Goal: Transaction & Acquisition: Obtain resource

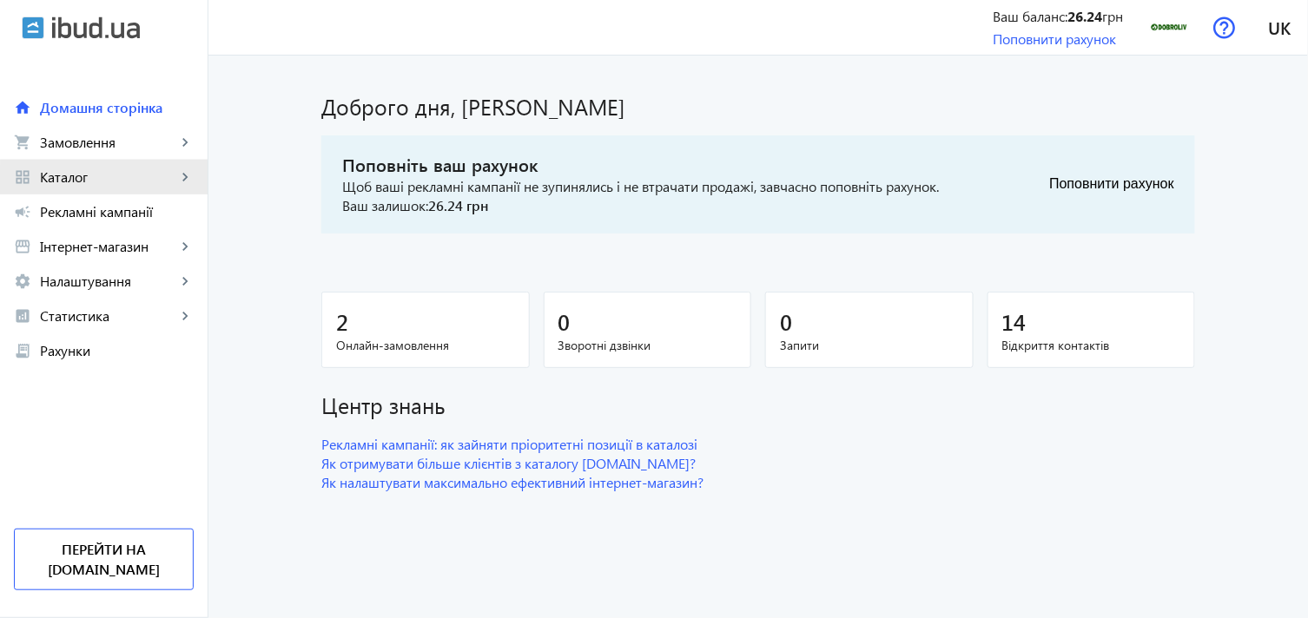
click at [170, 182] on span "Каталог" at bounding box center [108, 176] width 136 height 17
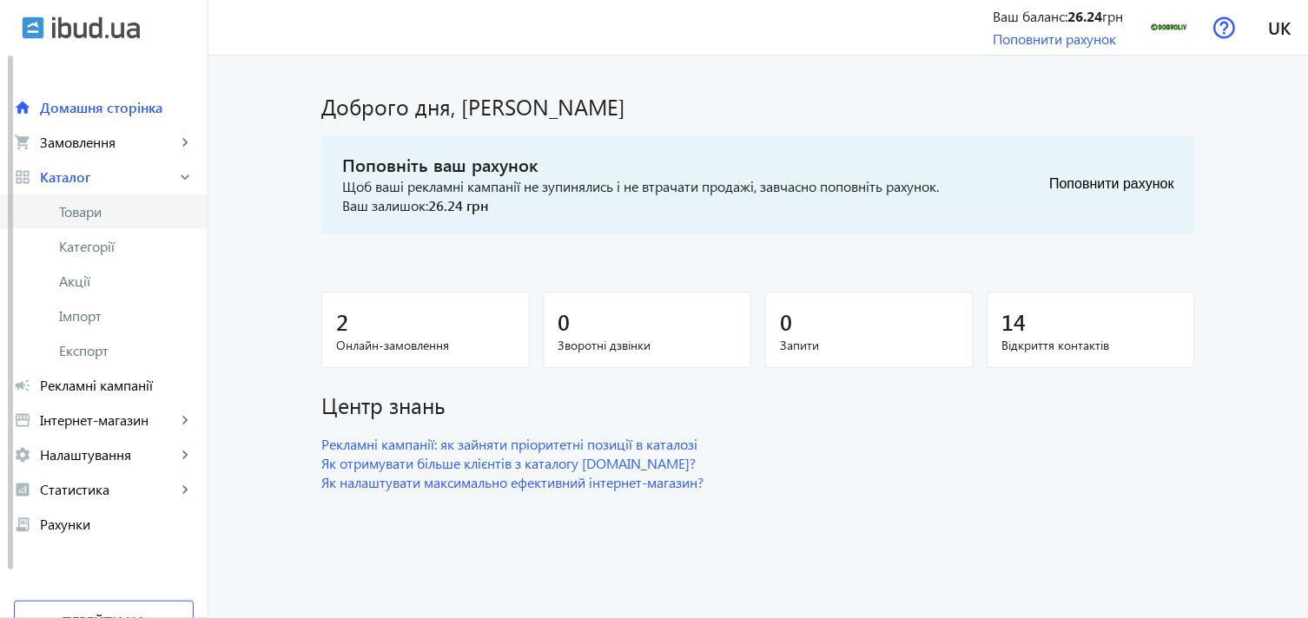
click at [139, 220] on span "Товари" at bounding box center [126, 211] width 135 height 17
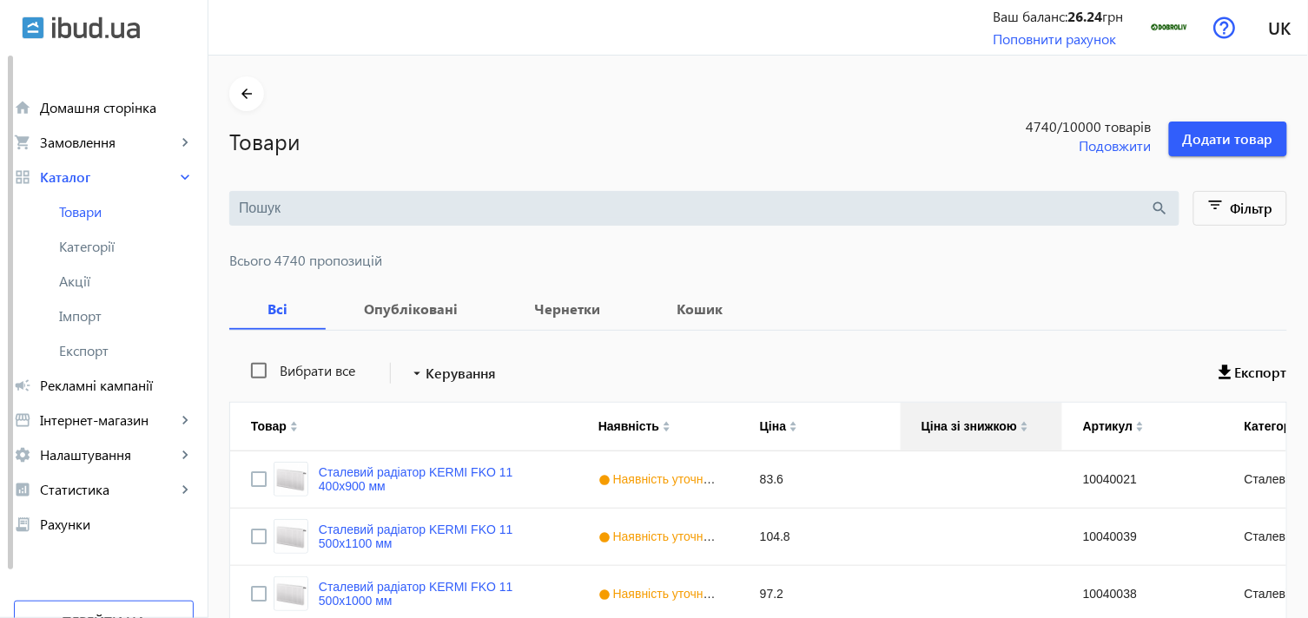
click at [942, 421] on div "Ціна зі знижкою" at bounding box center [969, 426] width 96 height 14
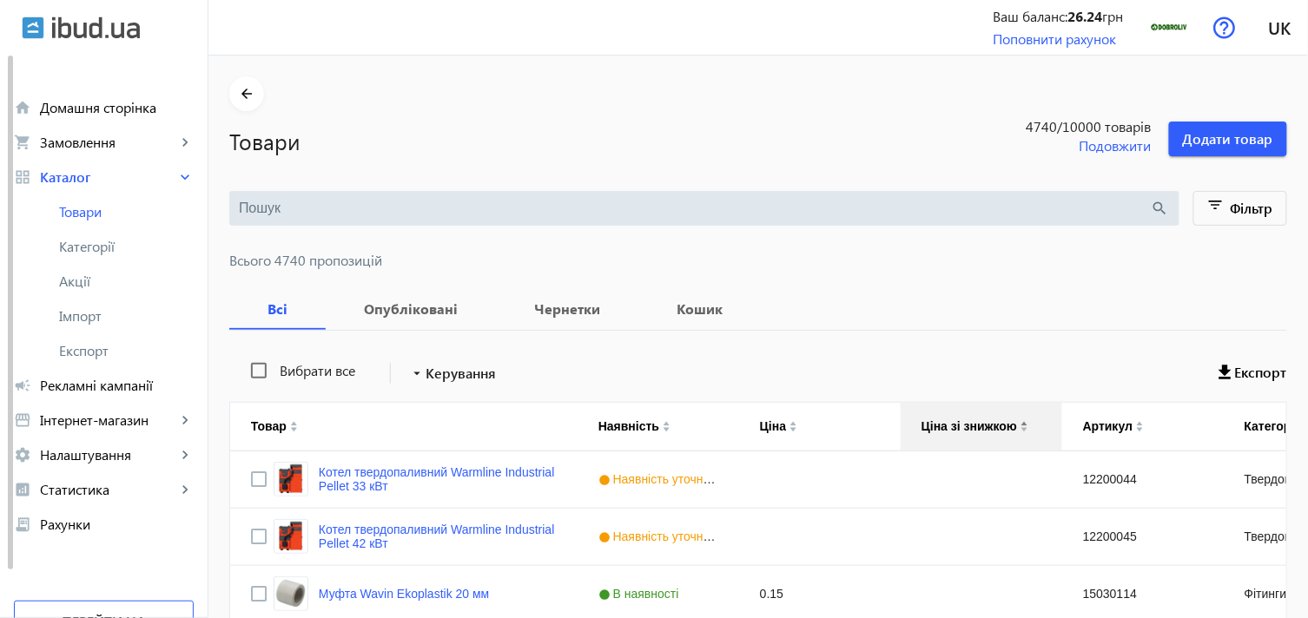
click at [934, 430] on div "Ціна зі знижкою" at bounding box center [969, 426] width 96 height 14
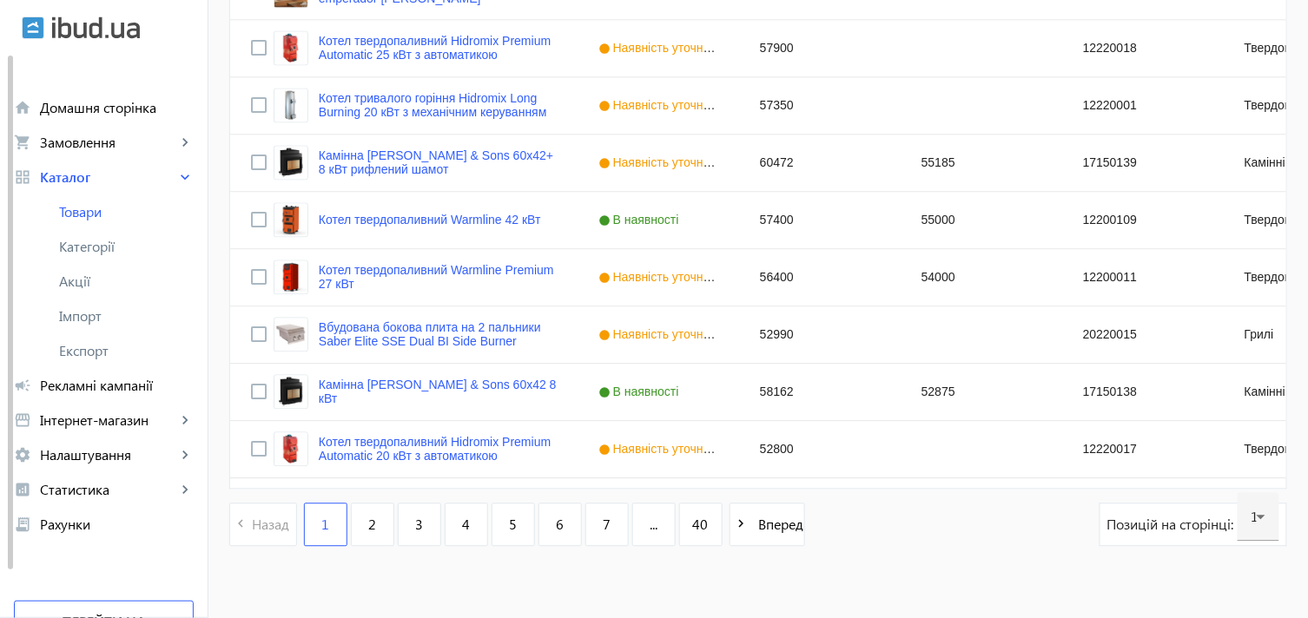
scroll to position [6877, 0]
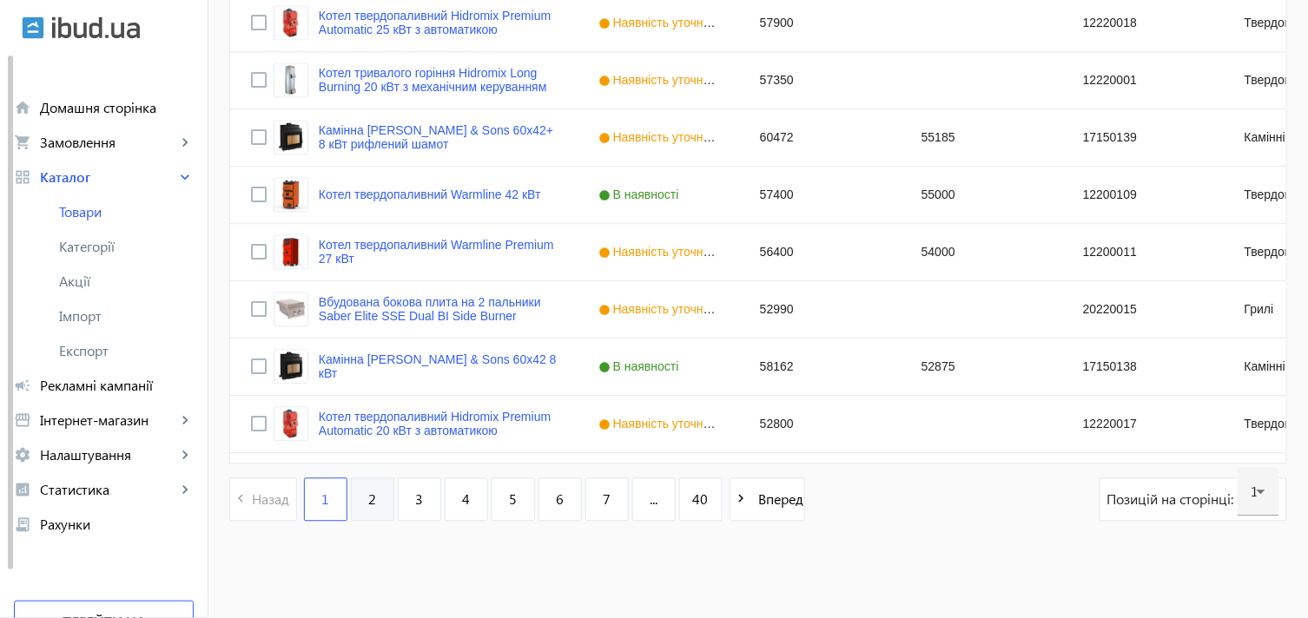
click at [368, 499] on span "2" at bounding box center [372, 499] width 8 height 19
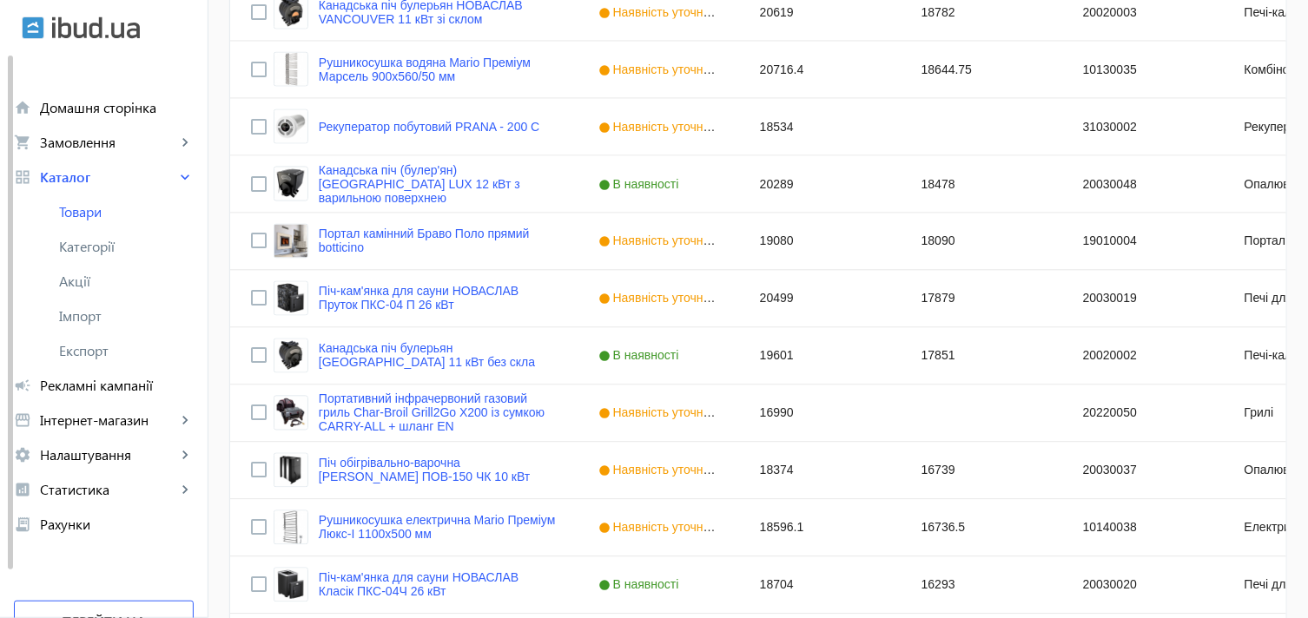
scroll to position [6877, 0]
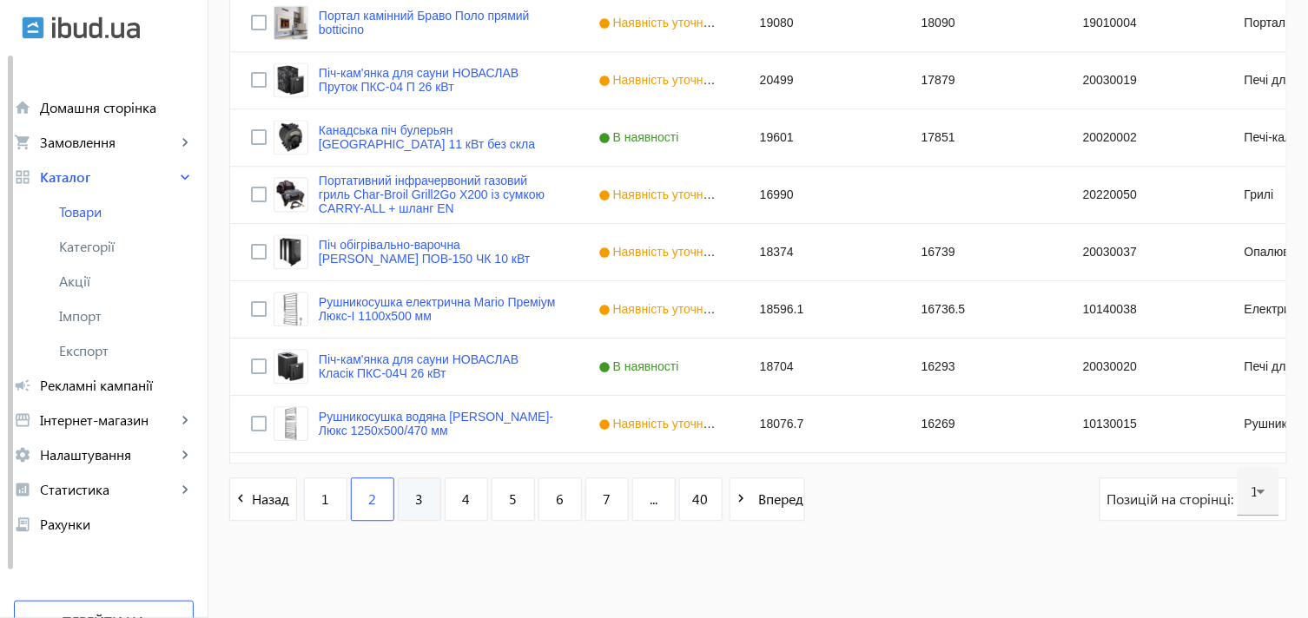
click at [402, 512] on link "3" at bounding box center [419, 499] width 43 height 43
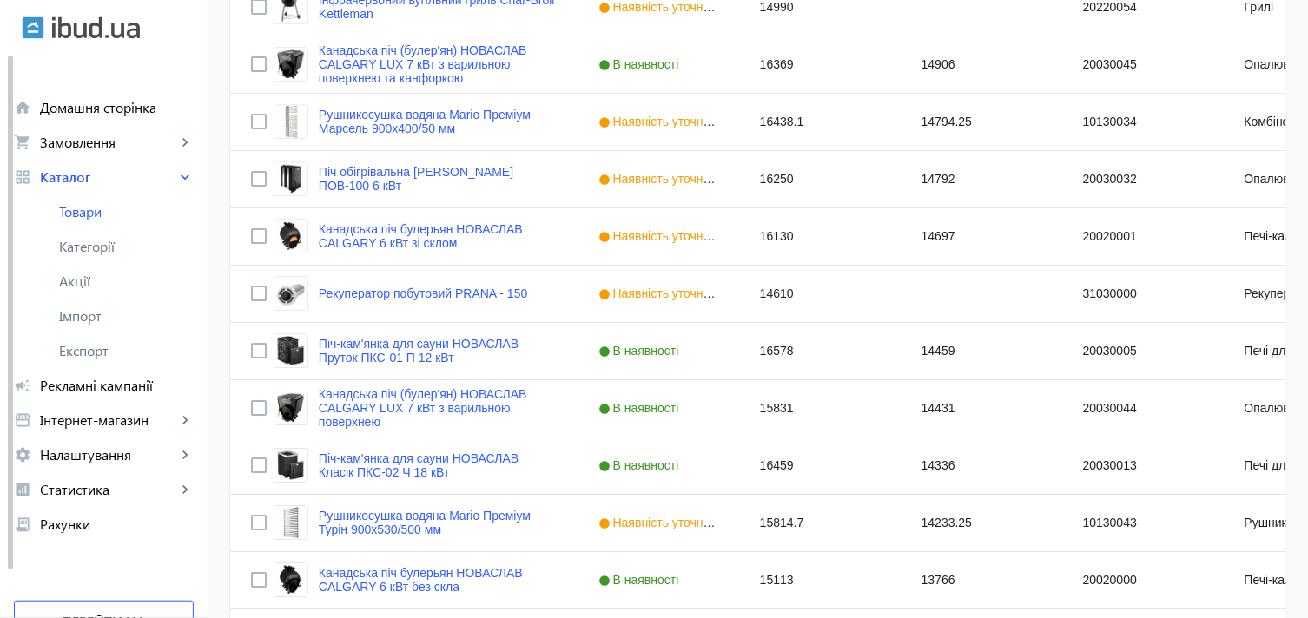
scroll to position [1737, 0]
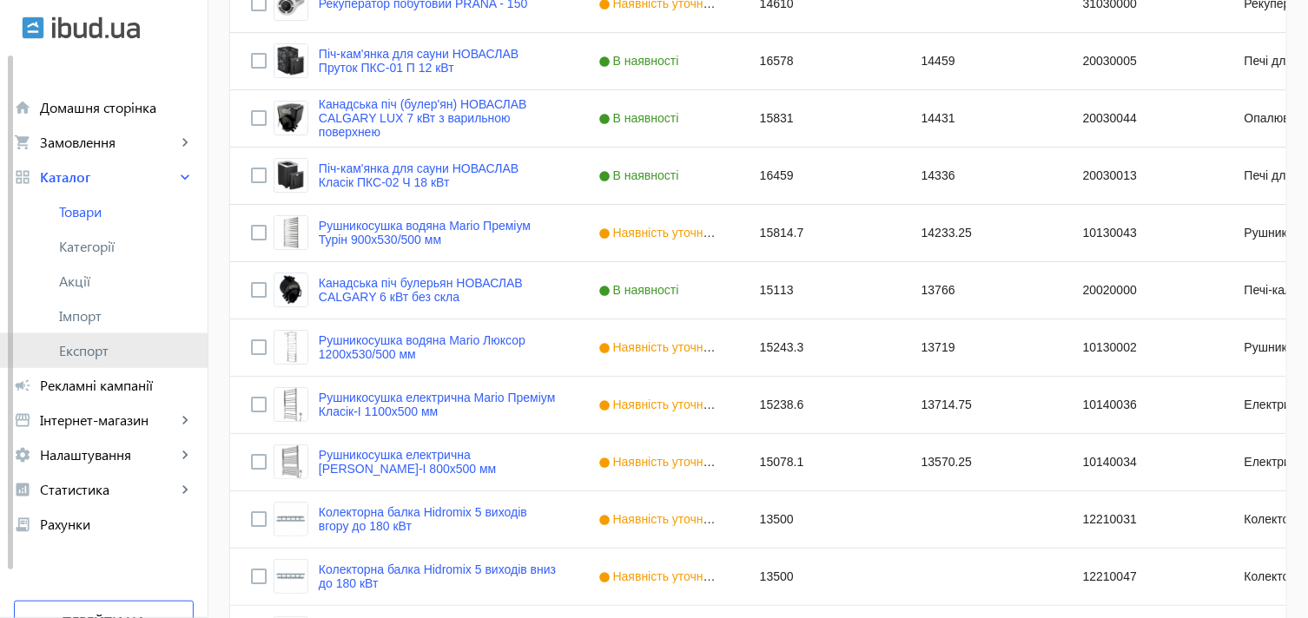
click at [87, 349] on span "Експорт" at bounding box center [126, 350] width 135 height 17
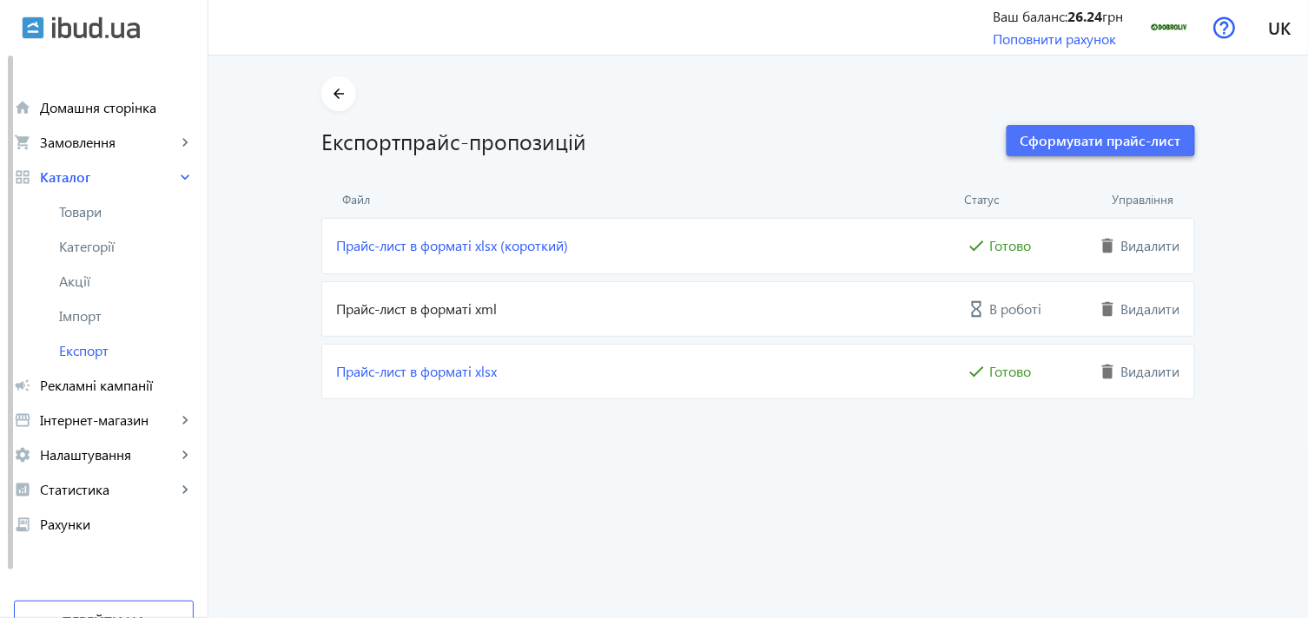
click at [1081, 142] on span "Сформувати прайс-лист" at bounding box center [1100, 140] width 161 height 19
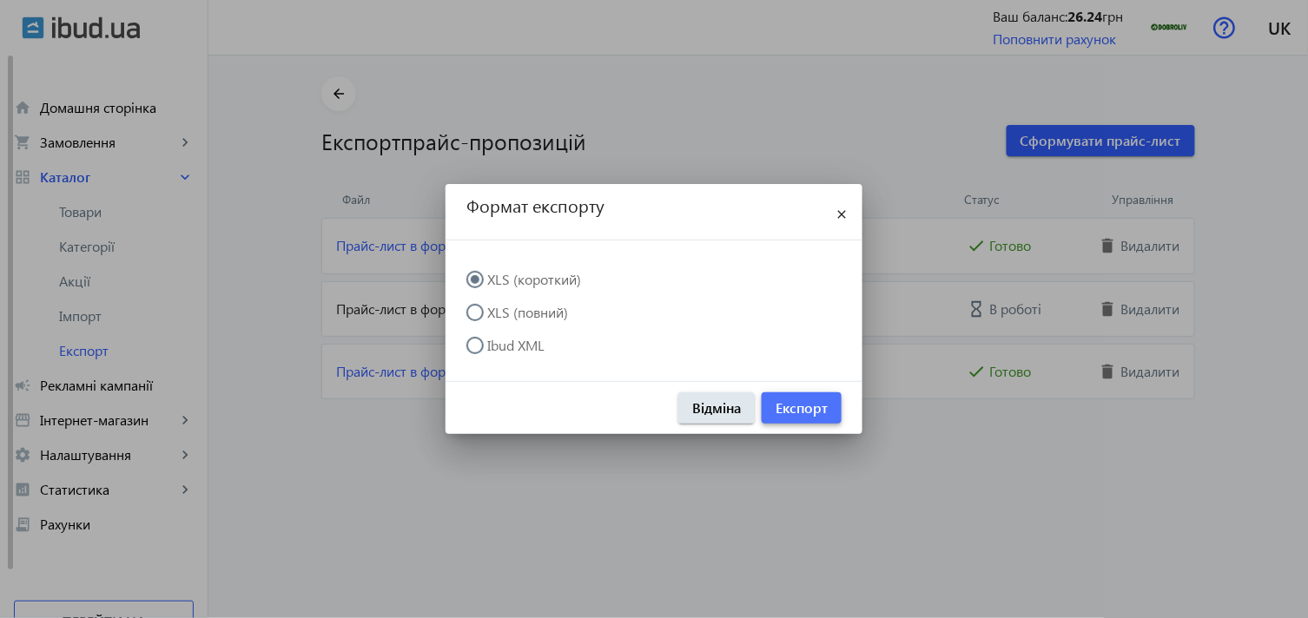
click at [792, 410] on span "Експорт" at bounding box center [802, 408] width 52 height 19
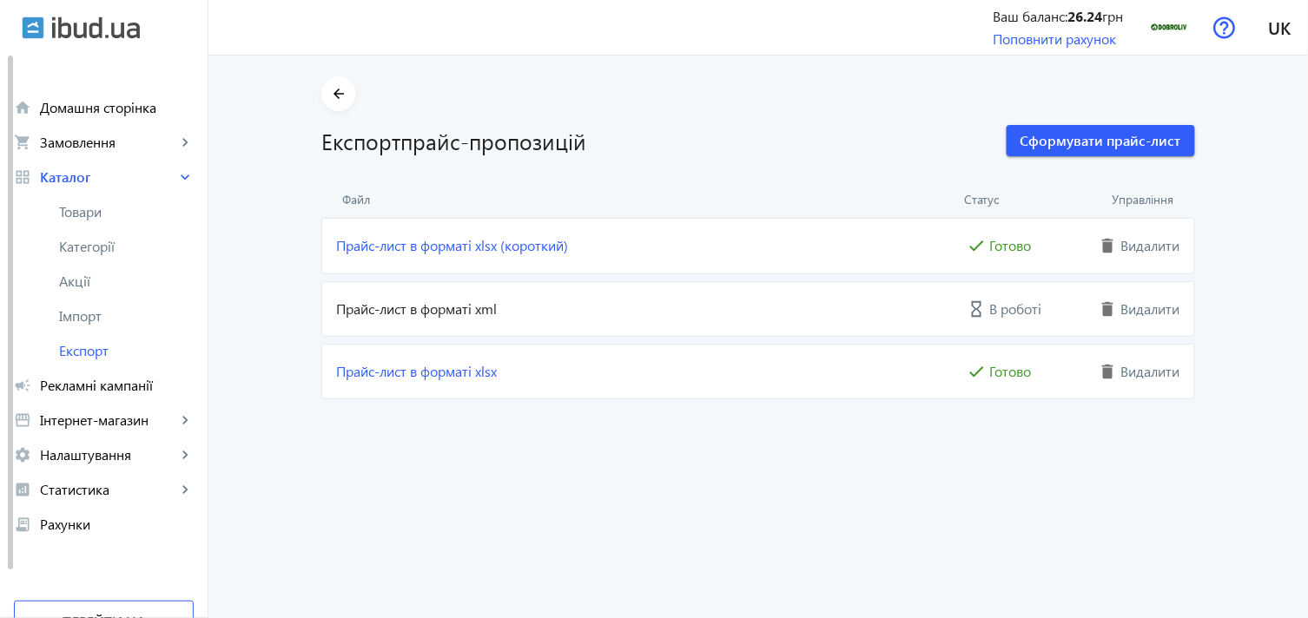
click at [749, 478] on price-export "arrow_back Експорт прайс-пропозицій Сформувати прайс-лист Файл Статус Управлінн…" at bounding box center [757, 337] width 1099 height 563
